Goal: Check status

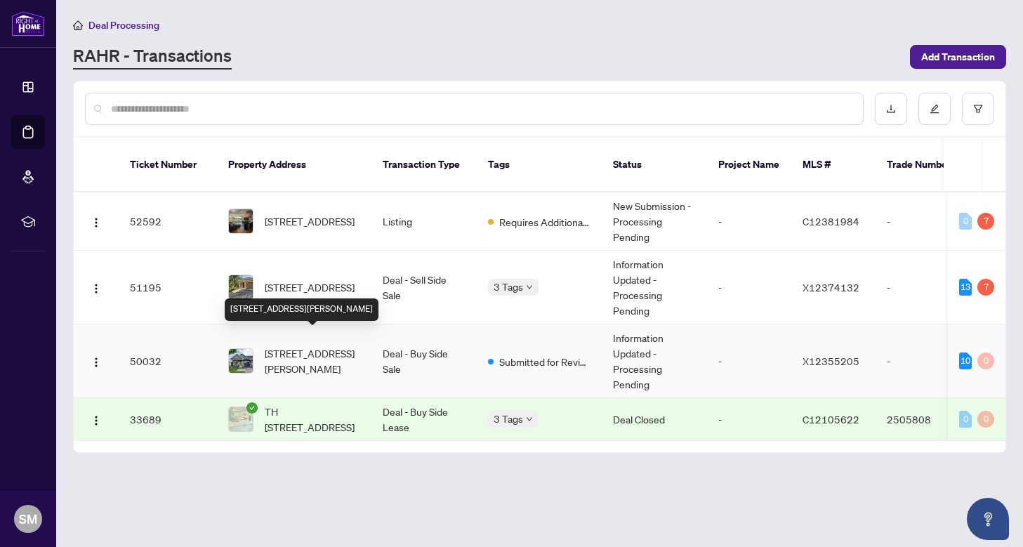
click at [290, 345] on span "[STREET_ADDRESS][PERSON_NAME]" at bounding box center [312, 360] width 95 height 31
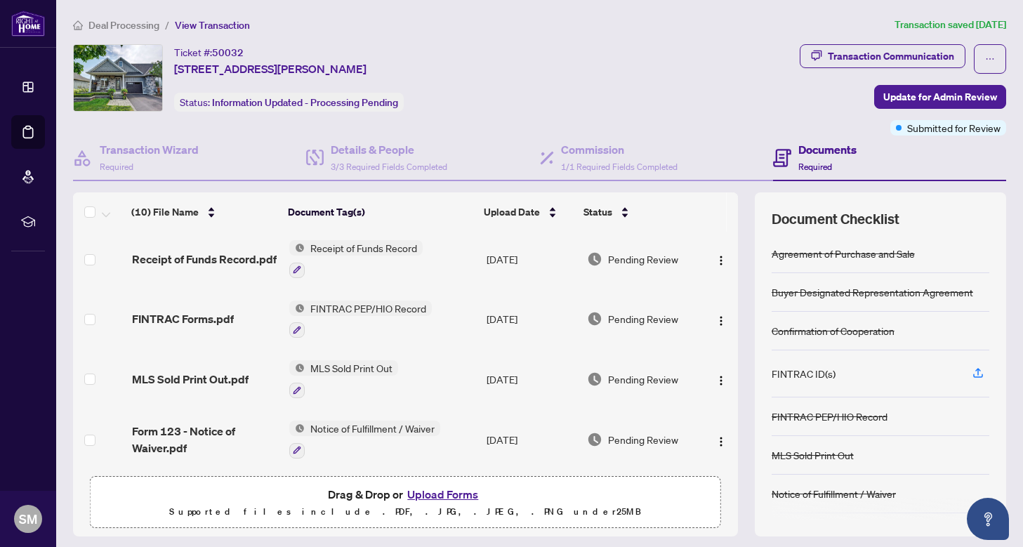
scroll to position [74, 0]
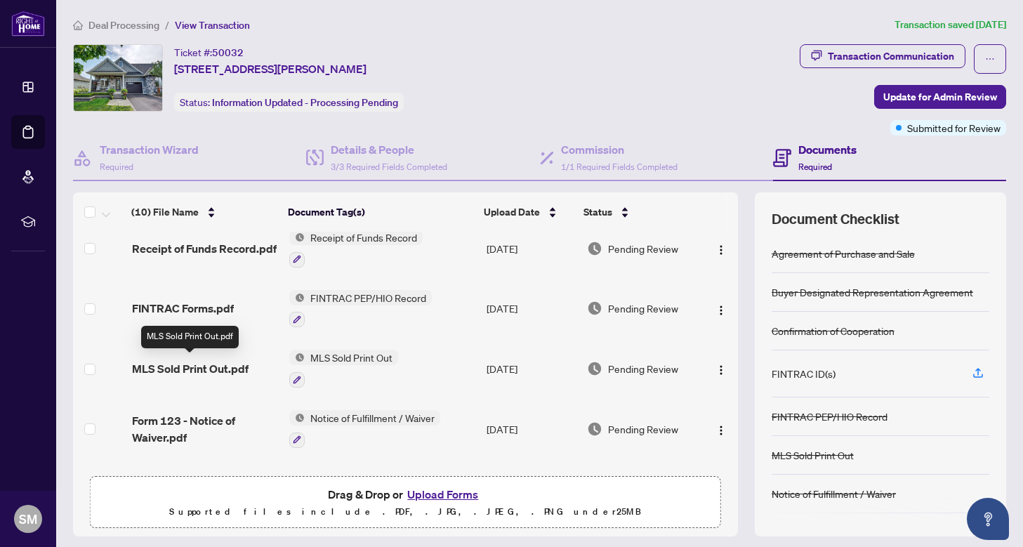
click at [195, 369] on span "MLS Sold Print Out.pdf" at bounding box center [190, 368] width 117 height 17
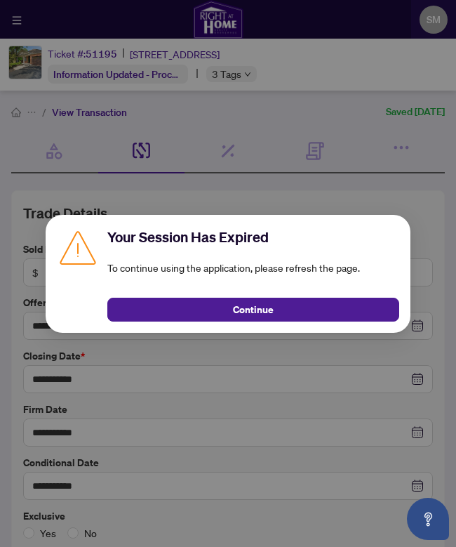
scroll to position [1366, 0]
